Goal: Transaction & Acquisition: Download file/media

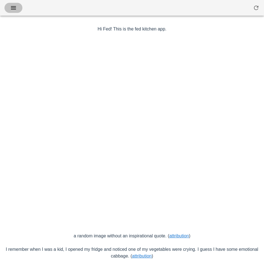
click at [14, 7] on icon "button" at bounding box center [13, 7] width 7 height 7
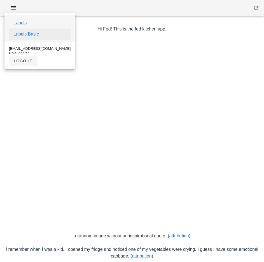
click at [37, 34] on link "Labels Basic" at bounding box center [25, 34] width 25 height 7
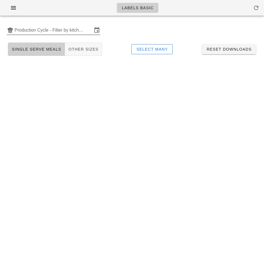
click at [49, 29] on input "Production Cycle - Filter by kitchen production schedules" at bounding box center [54, 30] width 78 height 9
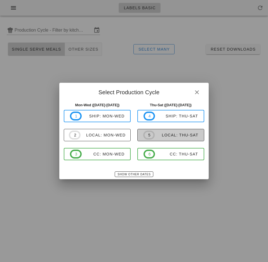
click at [173, 139] on span "5 local: Thu-Sat" at bounding box center [170, 135] width 55 height 9
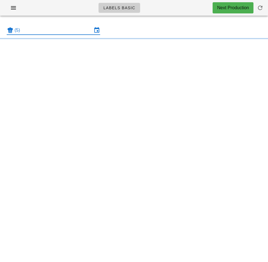
type input "local: Thu-Sat ([DATE]-[DATE])"
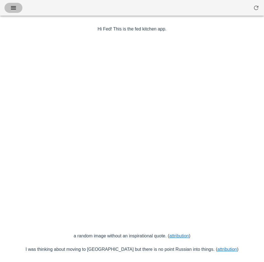
click at [14, 10] on icon "button" at bounding box center [13, 7] width 7 height 7
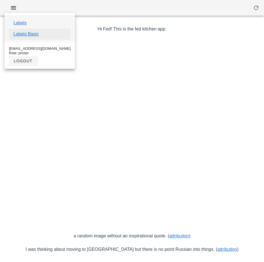
click at [35, 34] on link "Labels Basic" at bounding box center [25, 34] width 25 height 7
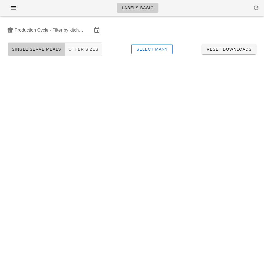
click at [52, 31] on input "Production Cycle - Filter by kitchen production schedules" at bounding box center [54, 30] width 78 height 9
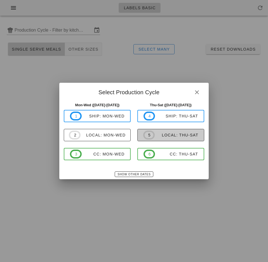
click at [176, 138] on span "5 local: Thu-Sat" at bounding box center [170, 135] width 55 height 9
type input "local: Thu-Sat ([DATE]-[DATE])"
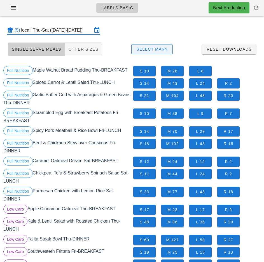
click at [160, 50] on span "Select Many" at bounding box center [152, 49] width 32 height 4
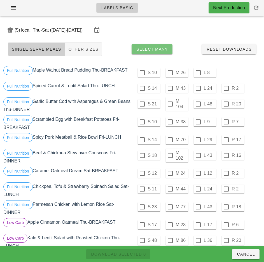
click at [154, 48] on span "Select Many" at bounding box center [152, 49] width 32 height 4
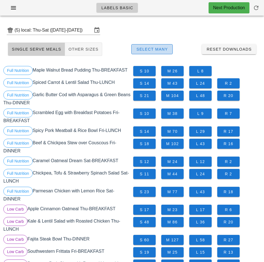
click at [160, 48] on span "Select Many" at bounding box center [152, 49] width 32 height 4
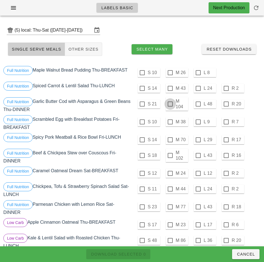
click at [170, 104] on div at bounding box center [170, 104] width 10 height 10
checkbox input "true"
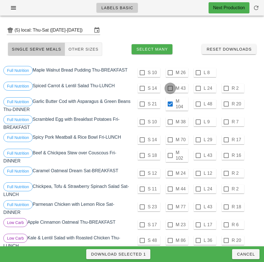
click at [170, 88] on div at bounding box center [170, 89] width 10 height 10
click at [141, 252] on span "Download Selected 2" at bounding box center [118, 254] width 55 height 4
checkbox input "false"
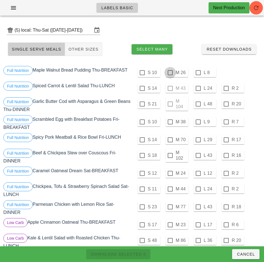
click at [170, 73] on div at bounding box center [170, 73] width 10 height 10
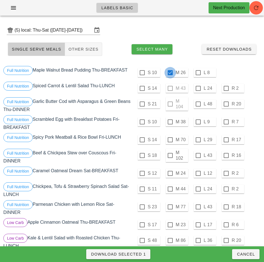
checkbox input "true"
click at [198, 88] on div at bounding box center [198, 89] width 10 height 10
checkbox input "true"
click at [198, 104] on div at bounding box center [198, 104] width 10 height 10
checkbox input "true"
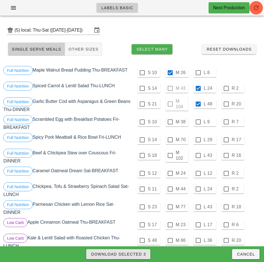
click at [141, 252] on span "Download Selected 3" at bounding box center [118, 254] width 55 height 4
checkbox input "false"
